Goal: Information Seeking & Learning: Learn about a topic

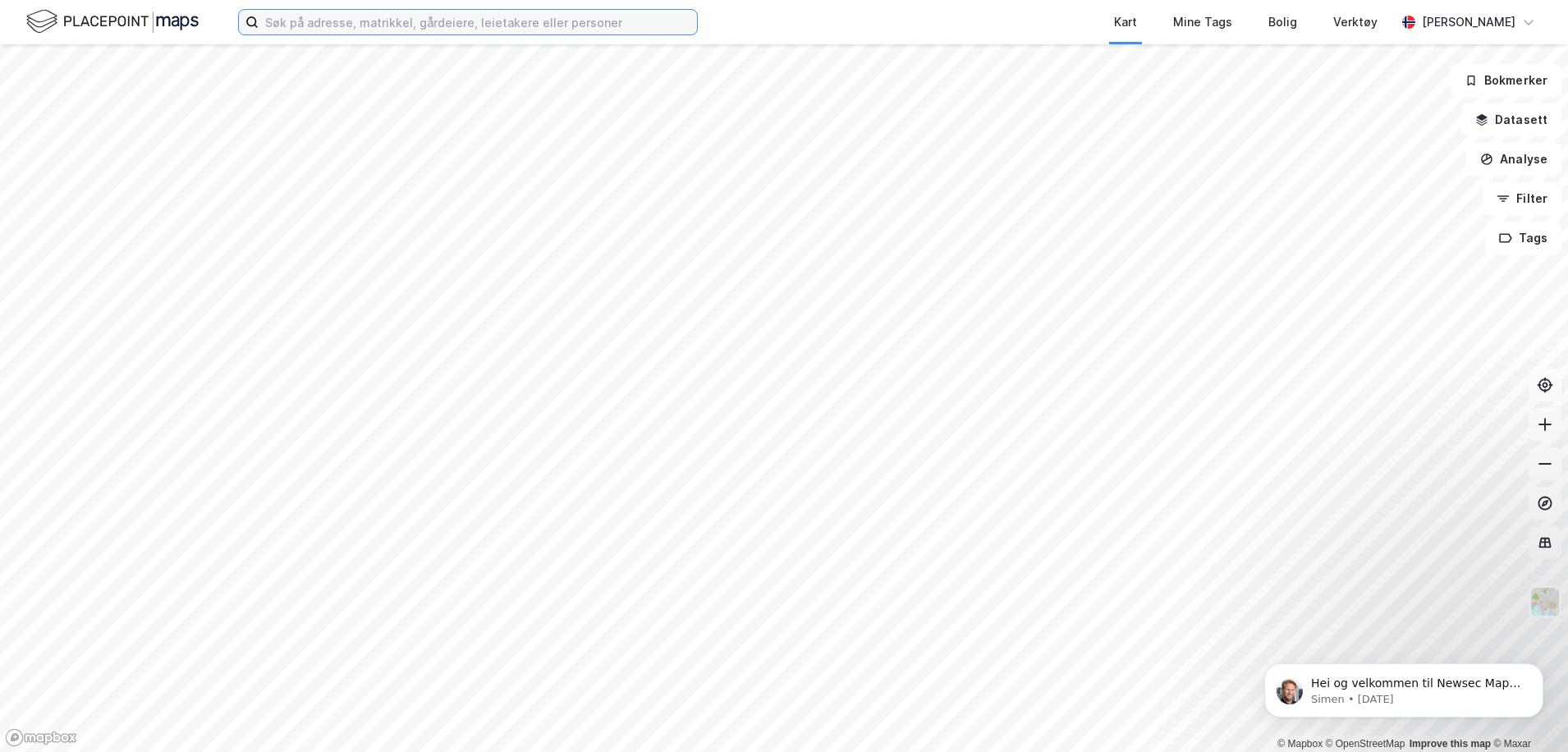
click at [319, 25] on input at bounding box center [477, 22] width 438 height 25
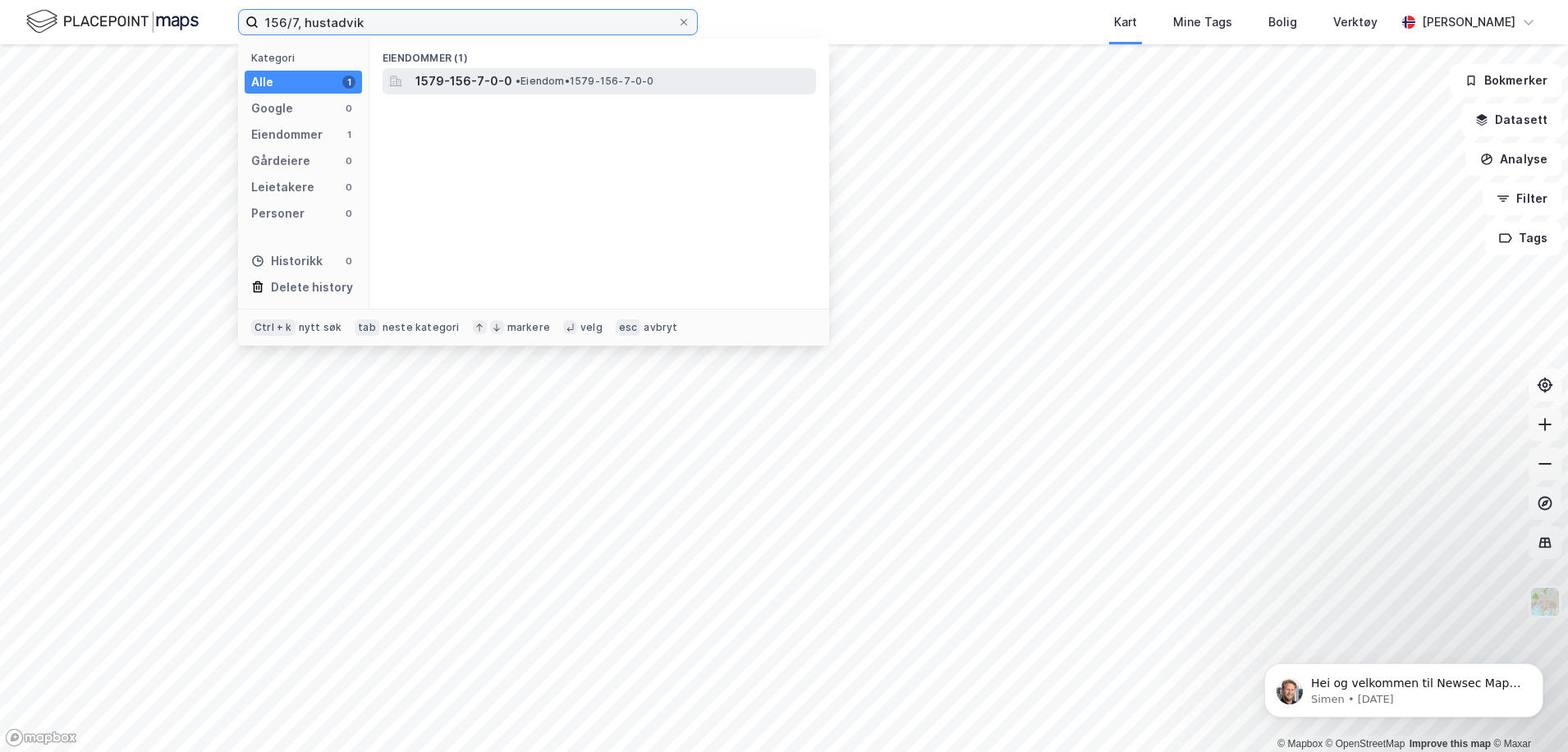
type input "156/7, hustadvik"
click at [547, 79] on span "• Eiendom • 1579-156-7-0-0" at bounding box center [585, 81] width 139 height 13
